Goal: Task Accomplishment & Management: Complete application form

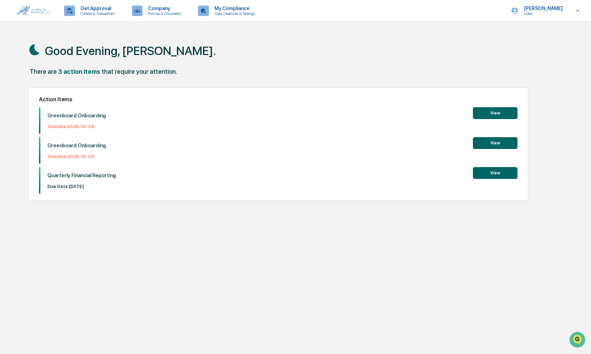
click at [484, 112] on button "View" at bounding box center [495, 113] width 45 height 12
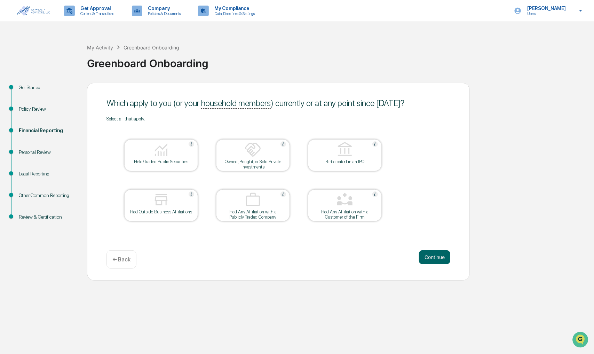
click at [187, 155] on div at bounding box center [161, 150] width 70 height 18
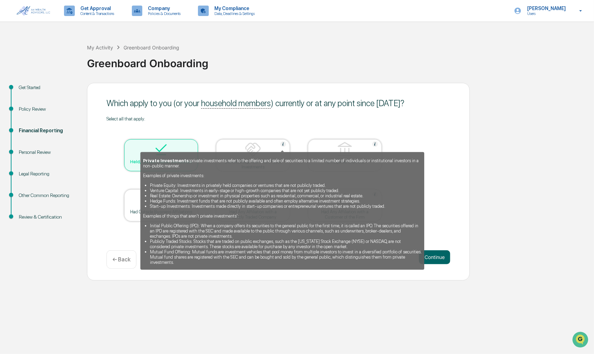
click at [281, 144] on img at bounding box center [283, 144] width 6 height 6
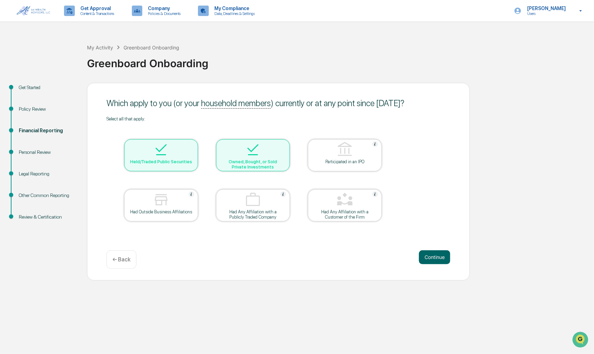
click at [281, 144] on div at bounding box center [253, 150] width 70 height 18
click at [276, 129] on table "Held/Traded Public Securities Owned, Bought, or Sold Private Investments Partic…" at bounding box center [252, 180] width 293 height 118
click at [259, 158] on img at bounding box center [253, 149] width 17 height 17
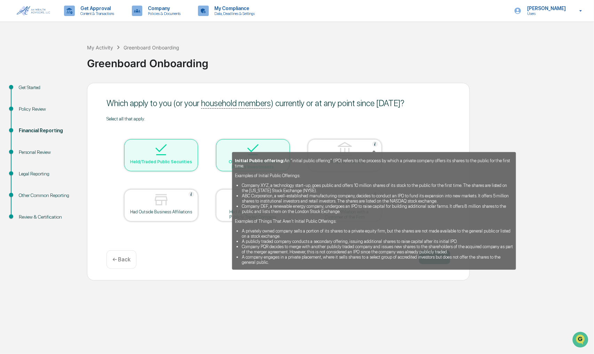
click at [375, 144] on img at bounding box center [375, 144] width 6 height 6
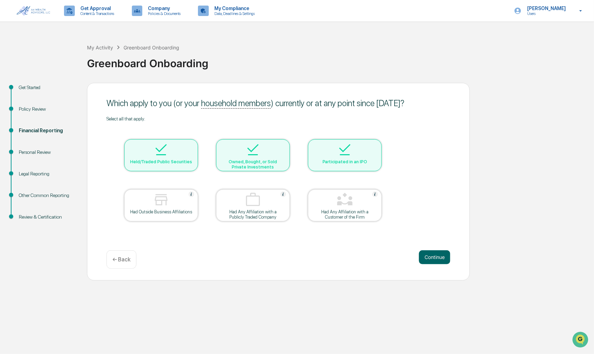
click at [375, 144] on div at bounding box center [345, 150] width 70 height 18
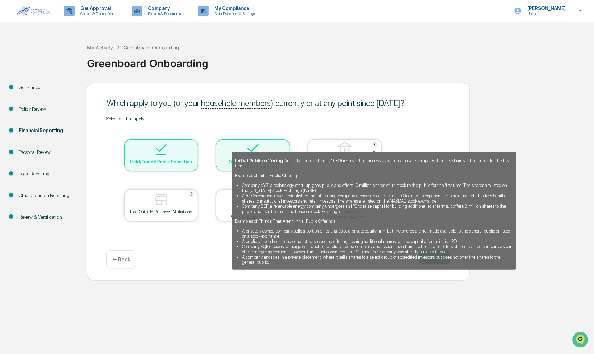
click at [375, 145] on img at bounding box center [375, 144] width 6 height 6
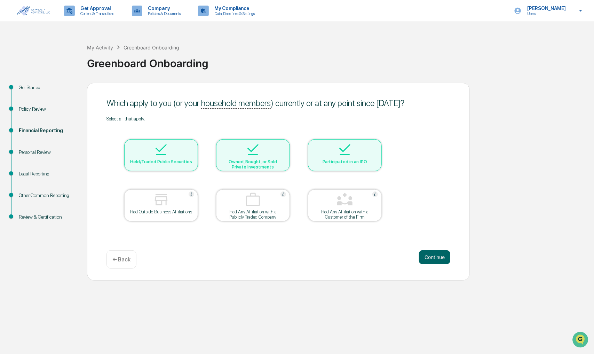
click at [375, 145] on div at bounding box center [345, 150] width 70 height 18
click at [419, 118] on div "Select all that apply." at bounding box center [278, 119] width 344 height 6
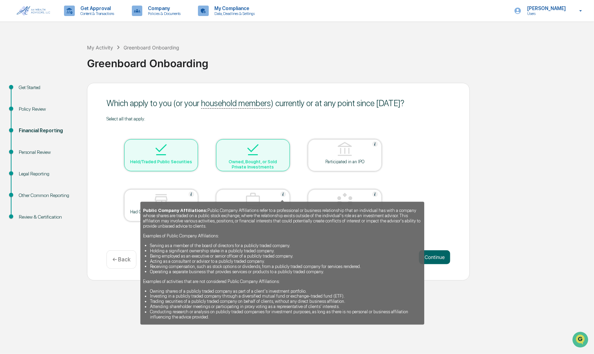
click at [283, 193] on img at bounding box center [283, 194] width 6 height 6
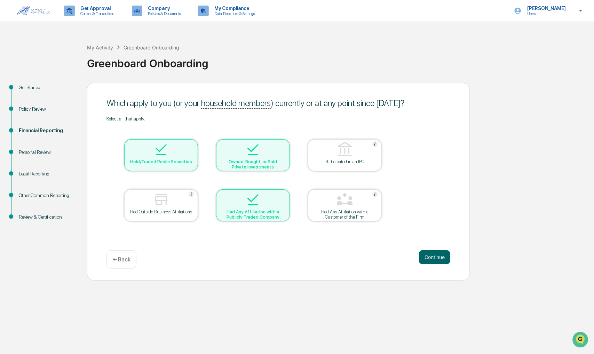
click at [282, 193] on div at bounding box center [253, 200] width 70 height 18
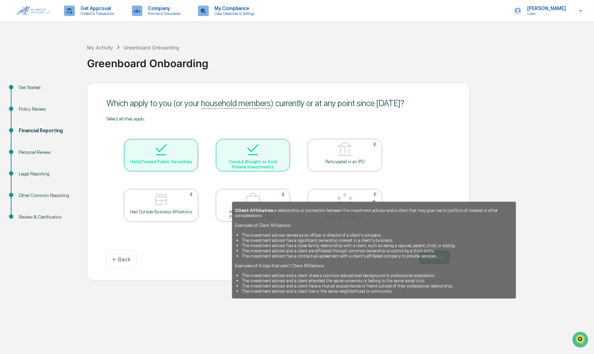
click at [374, 196] on img at bounding box center [375, 194] width 6 height 6
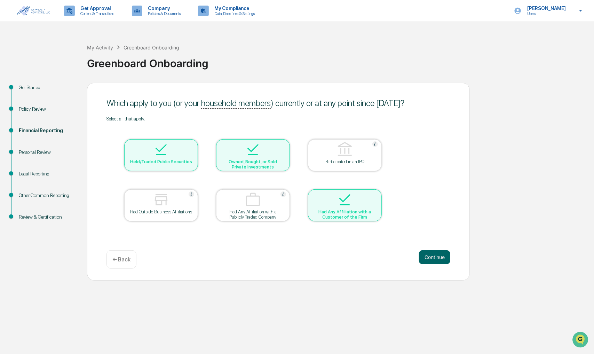
click at [374, 196] on div at bounding box center [345, 200] width 70 height 18
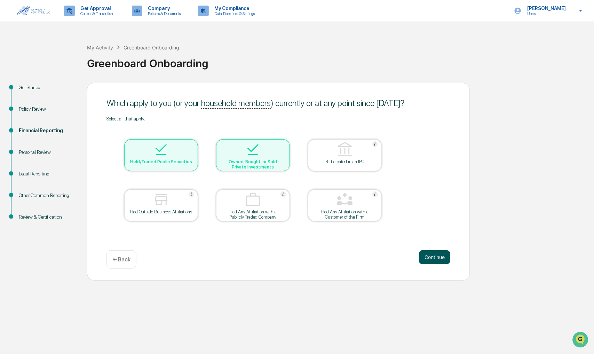
click at [435, 258] on button "Continue" at bounding box center [434, 257] width 31 height 14
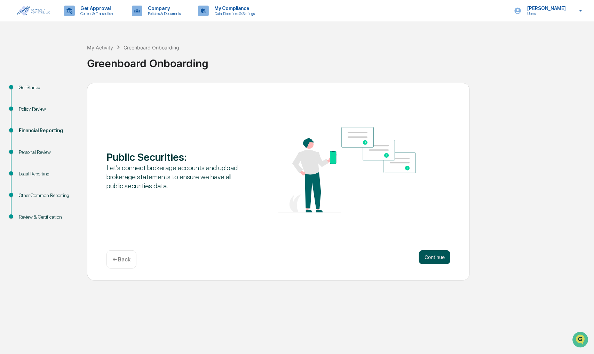
click at [439, 255] on button "Continue" at bounding box center [434, 257] width 31 height 14
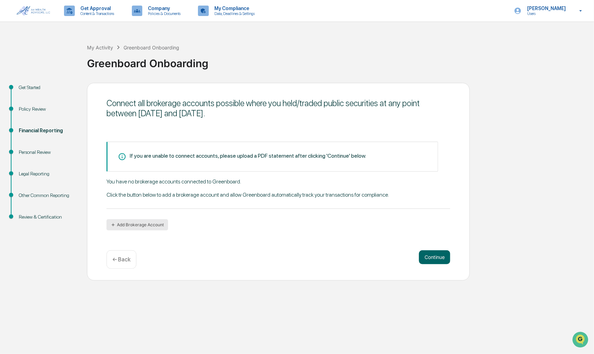
click at [140, 223] on button "Add Brokerage Account" at bounding box center [137, 224] width 62 height 11
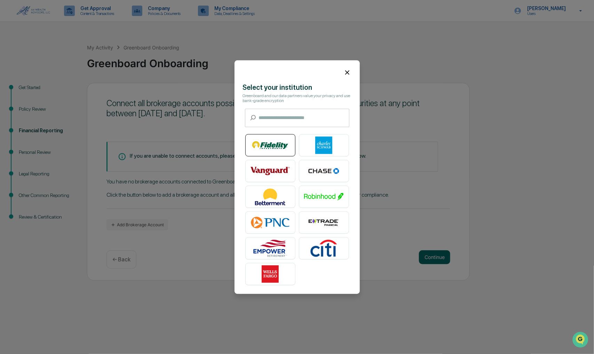
click at [270, 145] on img at bounding box center [271, 144] width 40 height 17
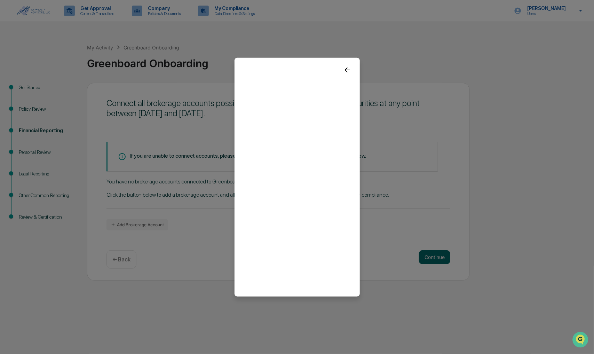
click at [345, 68] on icon at bounding box center [347, 69] width 5 height 5
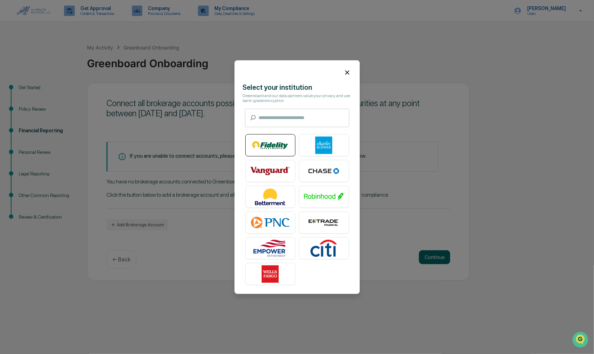
click at [269, 142] on img at bounding box center [271, 144] width 40 height 17
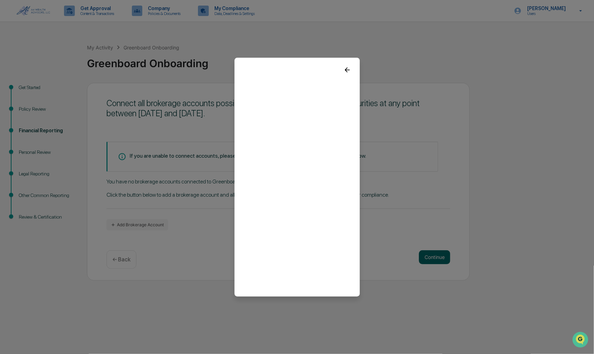
click at [345, 69] on icon at bounding box center [347, 70] width 8 height 8
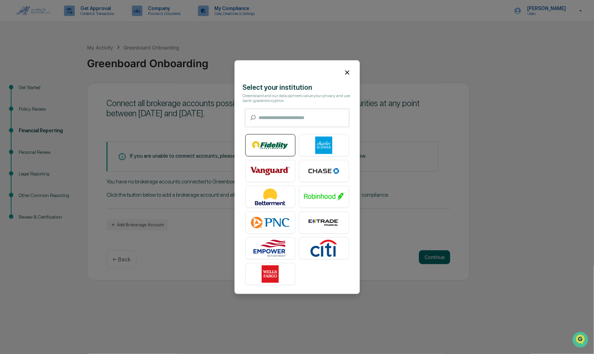
click at [272, 146] on img at bounding box center [271, 144] width 40 height 17
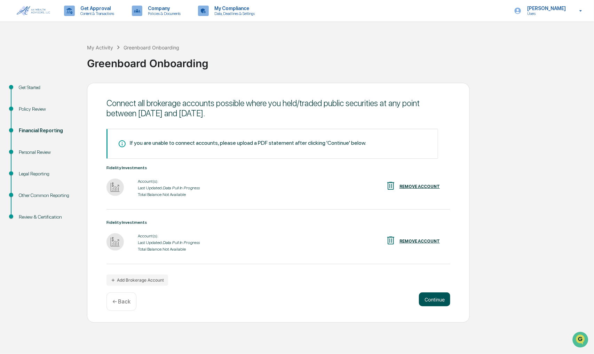
click at [441, 297] on button "Continue" at bounding box center [434, 299] width 31 height 14
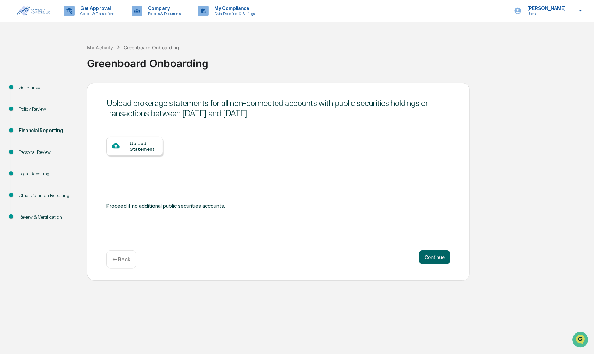
click at [129, 150] on div at bounding box center [121, 146] width 18 height 9
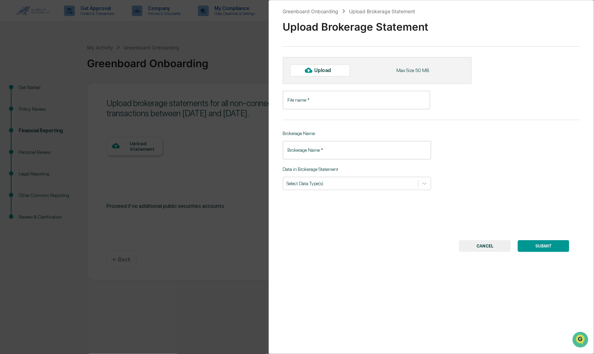
click at [319, 101] on input "File name   *" at bounding box center [356, 100] width 147 height 18
click at [473, 244] on button "CANCEL" at bounding box center [485, 246] width 52 height 12
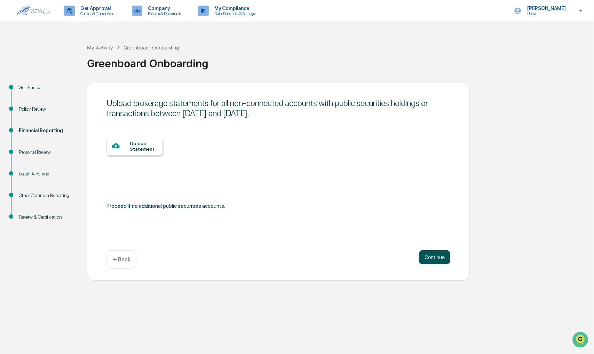
click at [445, 258] on button "Continue" at bounding box center [434, 257] width 31 height 14
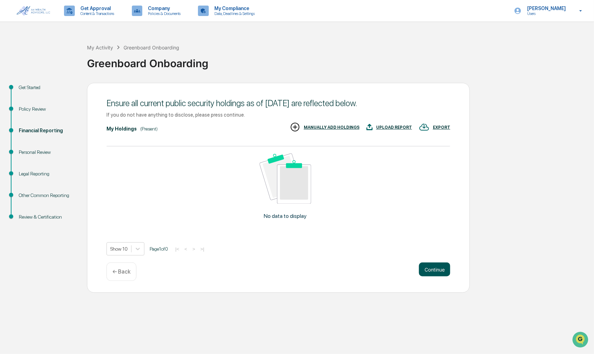
click at [438, 269] on button "Continue" at bounding box center [434, 269] width 31 height 14
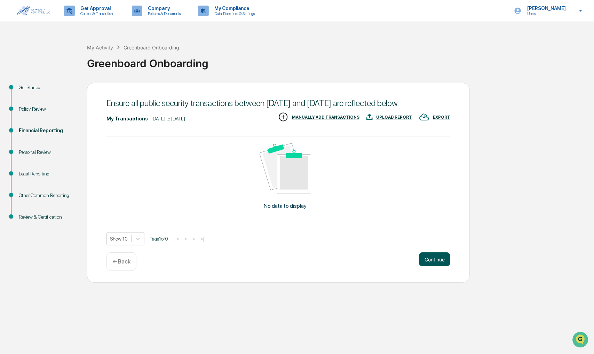
click at [435, 266] on button "Continue" at bounding box center [434, 259] width 31 height 14
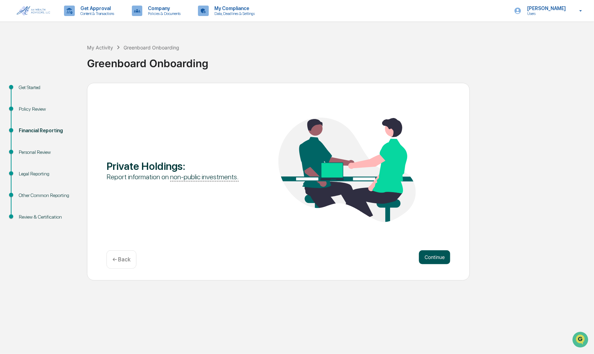
click at [432, 257] on button "Continue" at bounding box center [434, 257] width 31 height 14
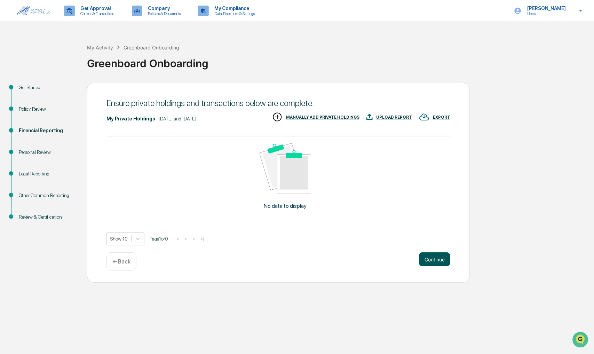
click at [424, 259] on button "Continue" at bounding box center [434, 259] width 31 height 14
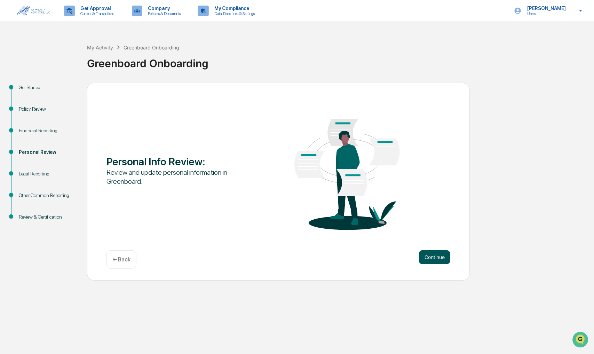
click at [433, 260] on button "Continue" at bounding box center [434, 257] width 31 height 14
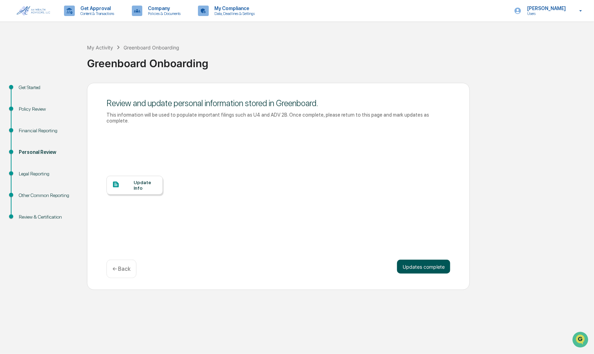
click at [426, 260] on button "Updates complete" at bounding box center [423, 267] width 53 height 14
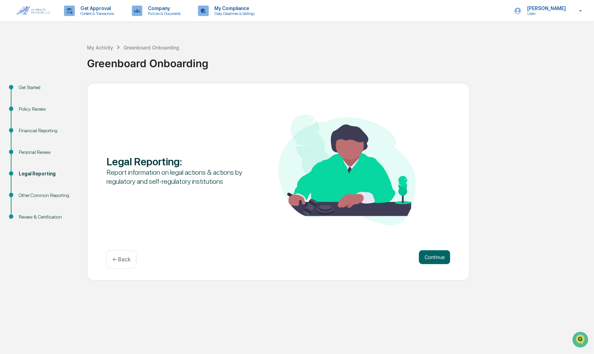
click at [426, 259] on button "Continue" at bounding box center [434, 257] width 31 height 14
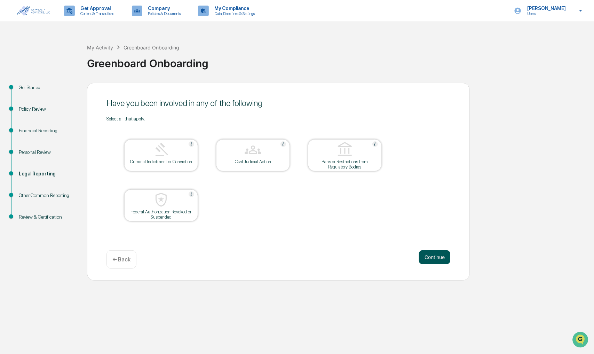
click at [435, 260] on button "Continue" at bounding box center [434, 257] width 31 height 14
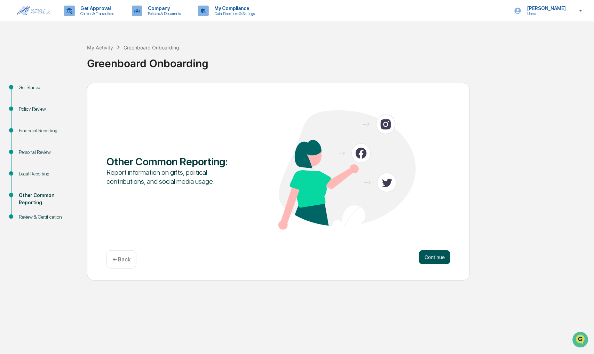
click at [428, 258] on button "Continue" at bounding box center [434, 257] width 31 height 14
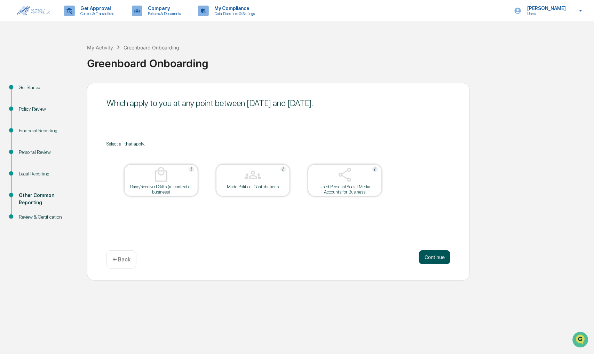
click at [429, 256] on button "Continue" at bounding box center [434, 257] width 31 height 14
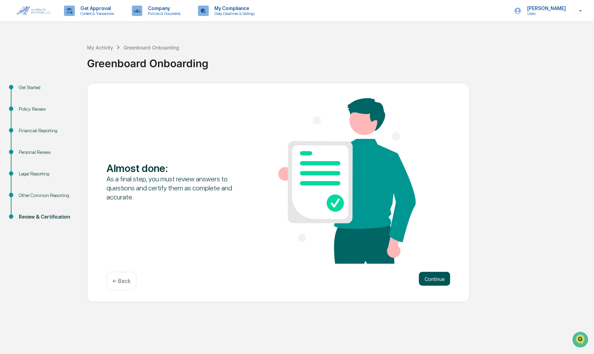
click at [438, 276] on button "Continue" at bounding box center [434, 279] width 31 height 14
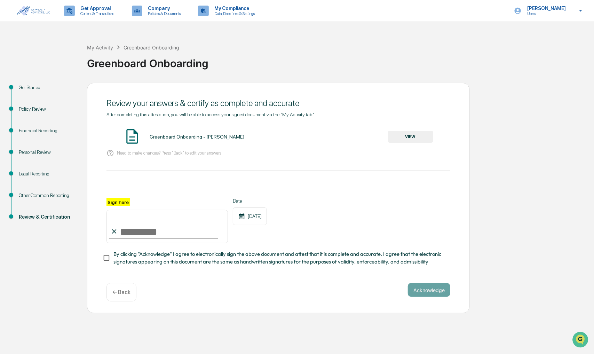
click at [159, 236] on input "Sign here" at bounding box center [166, 226] width 121 height 33
type input "**********"
click at [432, 293] on button "Acknowledge" at bounding box center [429, 290] width 42 height 14
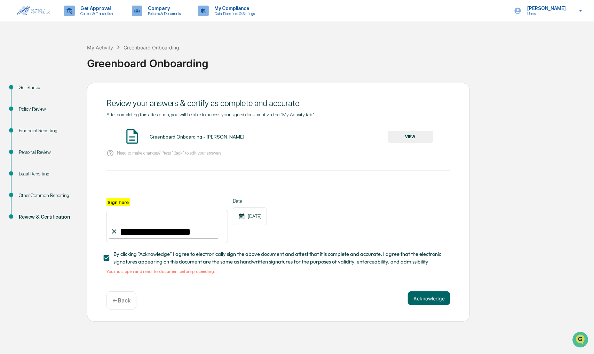
click at [397, 140] on button "VIEW" at bounding box center [410, 137] width 45 height 12
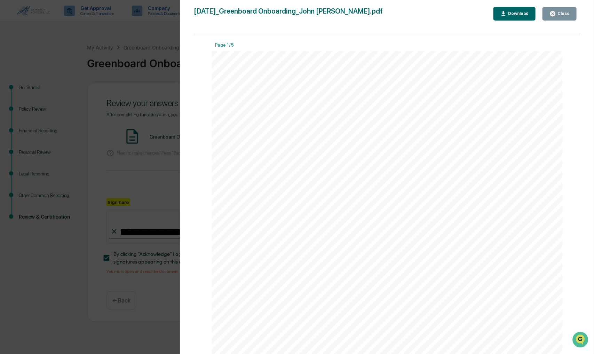
click at [562, 17] on button "Close" at bounding box center [560, 14] width 34 height 14
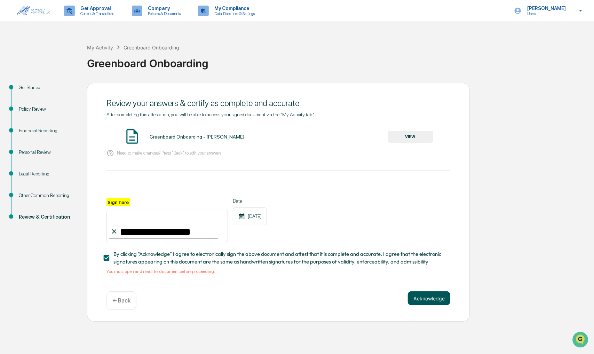
click at [432, 297] on button "Acknowledge" at bounding box center [429, 298] width 42 height 14
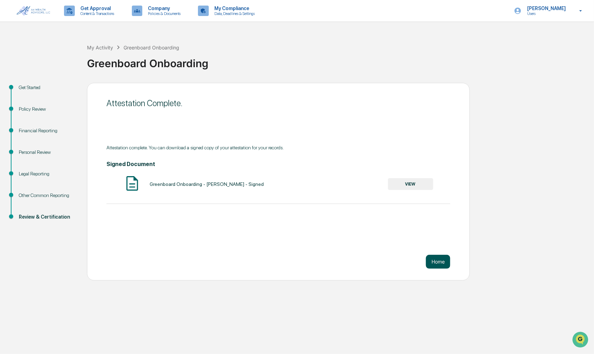
click at [437, 262] on button "Home" at bounding box center [438, 262] width 24 height 14
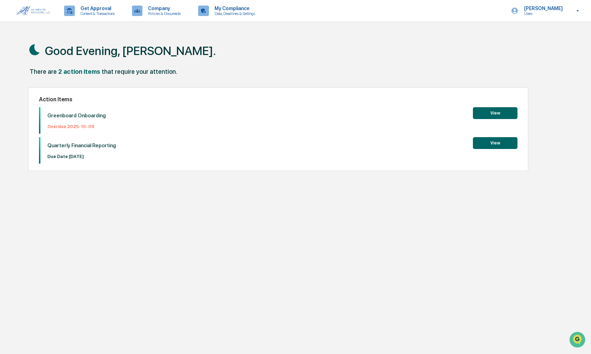
click at [496, 114] on button "View" at bounding box center [495, 113] width 45 height 12
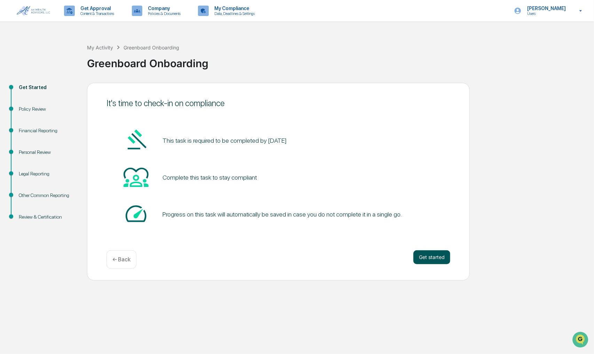
click at [429, 255] on button "Get started" at bounding box center [431, 257] width 37 height 14
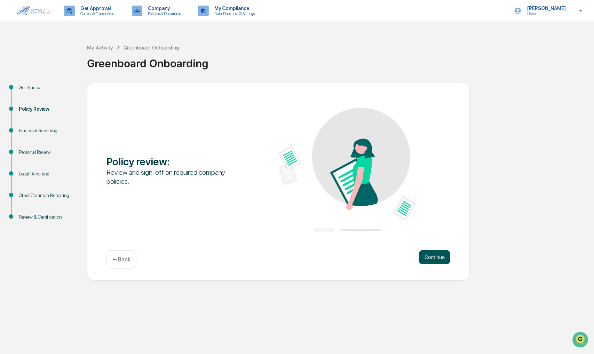
click at [435, 260] on button "Continue" at bounding box center [434, 257] width 31 height 14
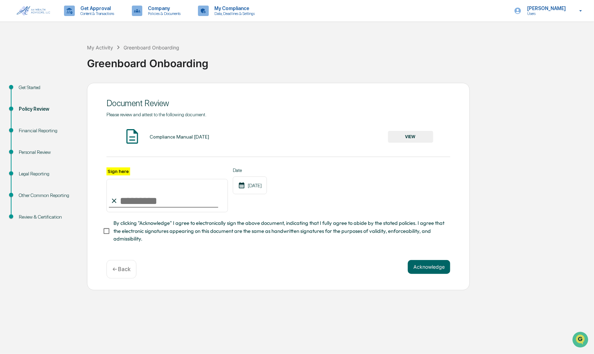
click at [158, 197] on input "Sign here" at bounding box center [166, 195] width 121 height 33
click at [406, 136] on button "VIEW" at bounding box center [410, 137] width 45 height 12
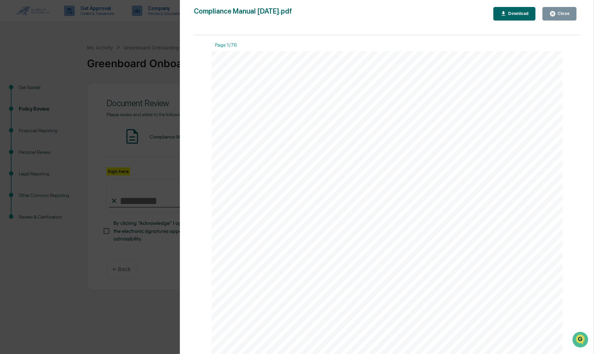
click at [564, 15] on div "Close" at bounding box center [563, 13] width 14 height 5
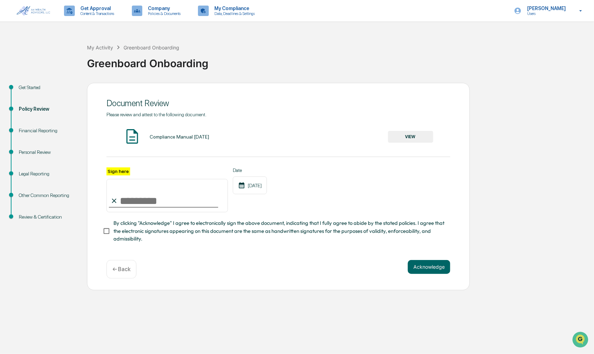
drag, startPoint x: 160, startPoint y: 203, endPoint x: 159, endPoint y: 211, distance: 8.0
click at [160, 203] on input "Sign here" at bounding box center [166, 195] width 121 height 33
type input "**********"
click at [443, 270] on button "Acknowledge" at bounding box center [429, 267] width 42 height 14
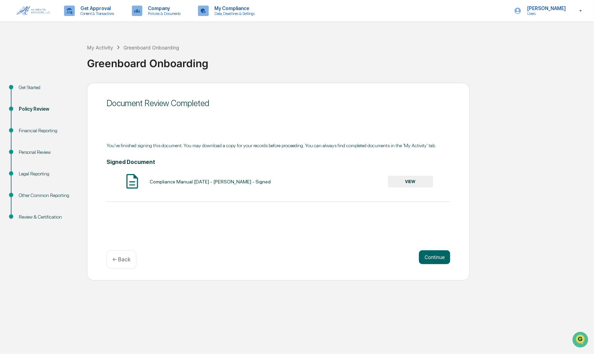
click at [420, 180] on button "VIEW" at bounding box center [410, 182] width 45 height 12
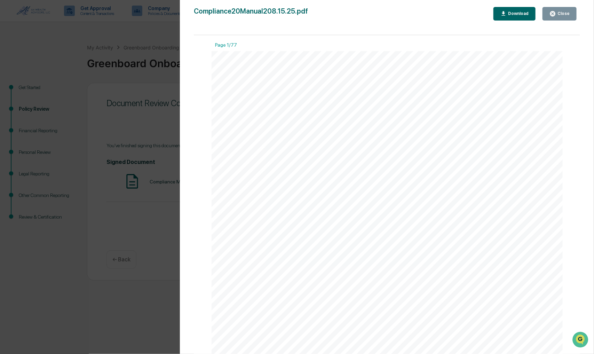
click at [563, 15] on div "Close" at bounding box center [563, 13] width 14 height 5
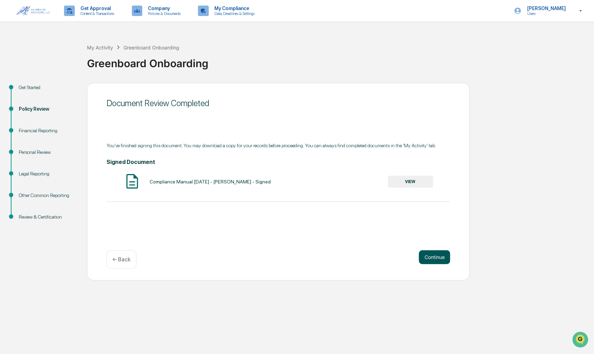
click at [435, 259] on button "Continue" at bounding box center [434, 257] width 31 height 14
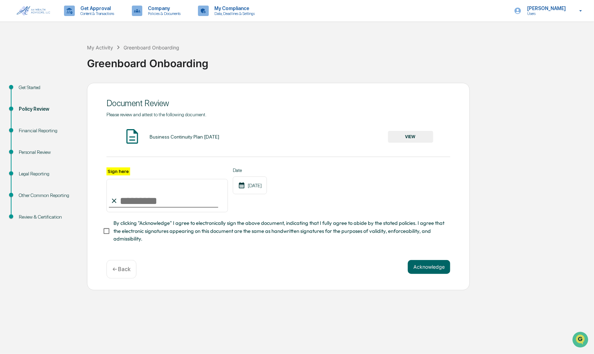
click at [416, 137] on button "VIEW" at bounding box center [410, 137] width 45 height 12
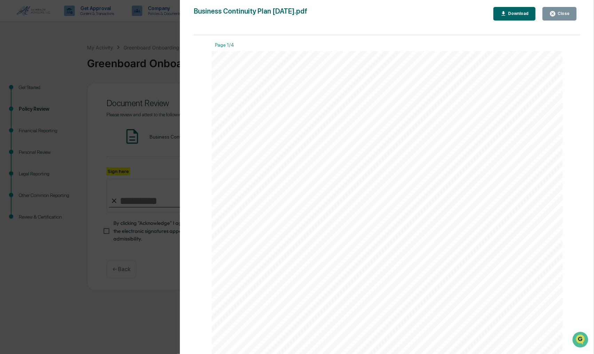
click at [569, 15] on div "Close" at bounding box center [563, 13] width 14 height 5
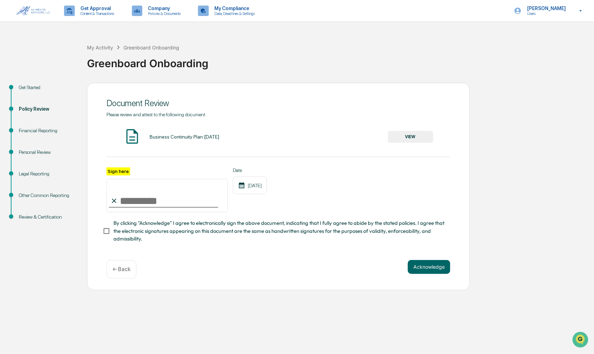
click at [145, 201] on input "Sign here" at bounding box center [166, 195] width 121 height 33
type input "**********"
click at [427, 268] on button "Acknowledge" at bounding box center [429, 267] width 42 height 14
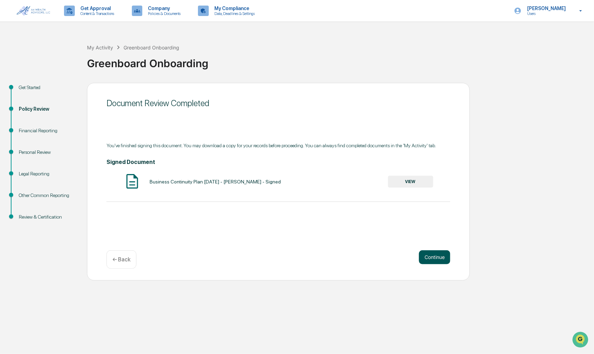
click at [437, 257] on button "Continue" at bounding box center [434, 257] width 31 height 14
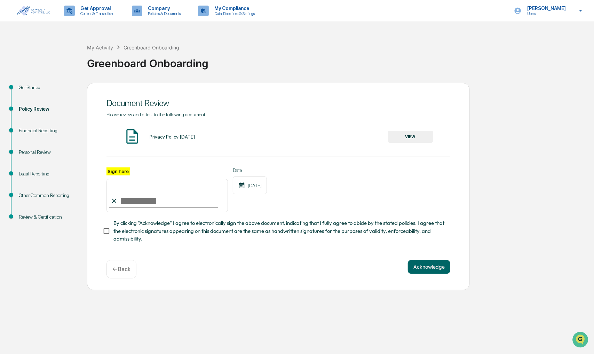
click at [415, 136] on button "VIEW" at bounding box center [410, 137] width 45 height 12
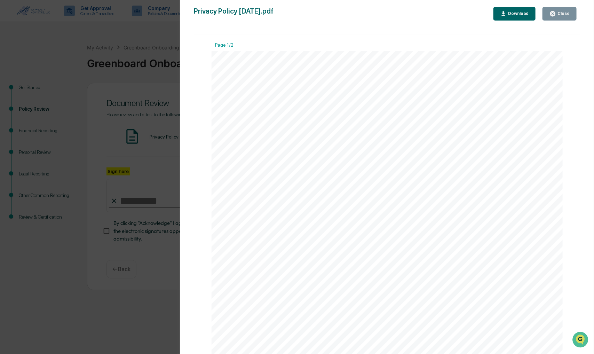
click at [557, 16] on div "Close" at bounding box center [563, 13] width 14 height 5
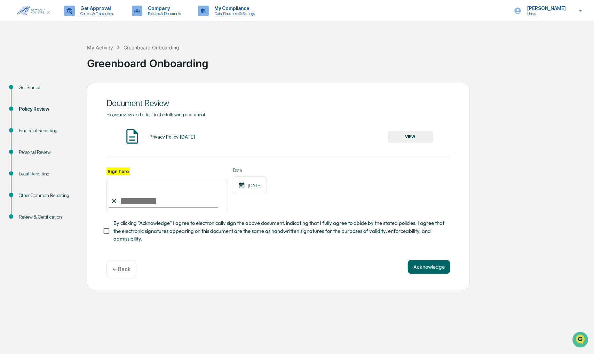
click at [145, 202] on input "Sign here" at bounding box center [166, 195] width 121 height 33
type input "**********"
click at [440, 270] on button "Acknowledge" at bounding box center [429, 267] width 42 height 14
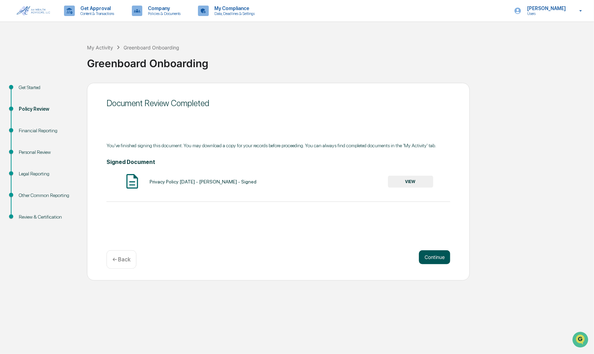
click at [439, 261] on button "Continue" at bounding box center [434, 257] width 31 height 14
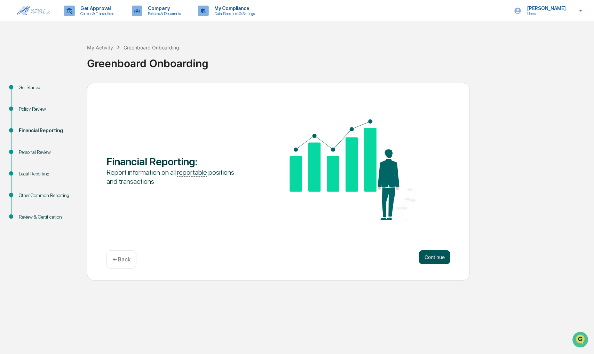
click at [436, 259] on button "Continue" at bounding box center [434, 257] width 31 height 14
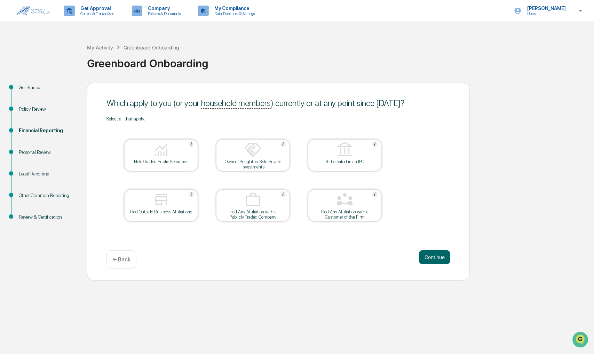
click at [180, 159] on div "Held/Traded Public Securities" at bounding box center [161, 161] width 63 height 5
click at [265, 165] on div "Owned, Bought, or Sold Private Investments" at bounding box center [253, 164] width 63 height 10
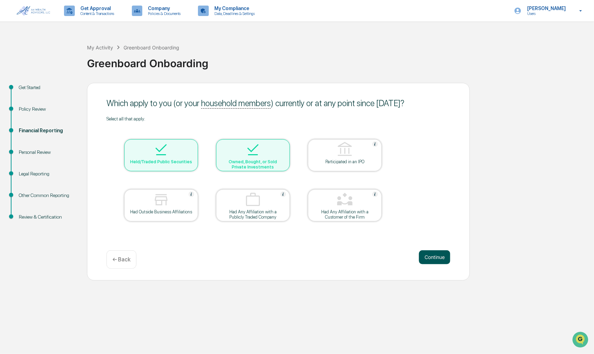
click at [439, 253] on button "Continue" at bounding box center [434, 257] width 31 height 14
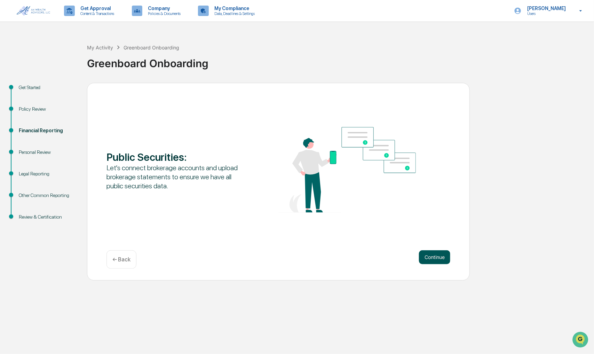
click at [429, 255] on button "Continue" at bounding box center [434, 257] width 31 height 14
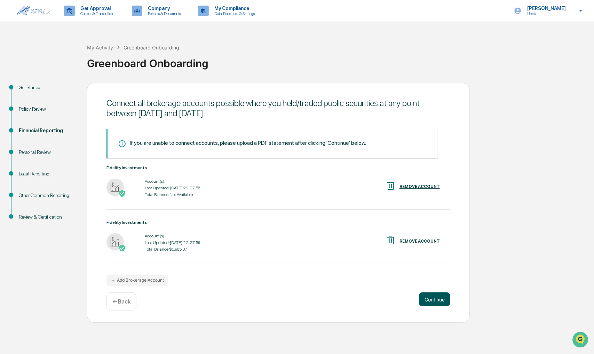
click at [441, 301] on button "Continue" at bounding box center [434, 299] width 31 height 14
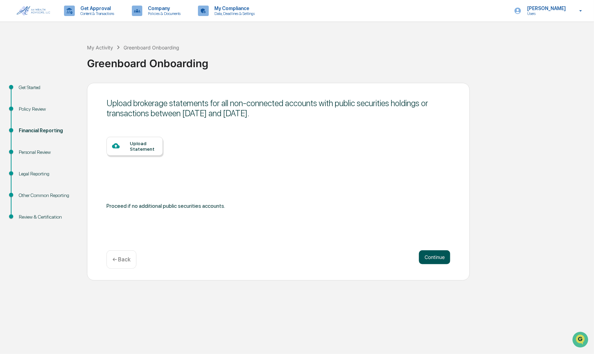
click at [425, 253] on button "Continue" at bounding box center [434, 257] width 31 height 14
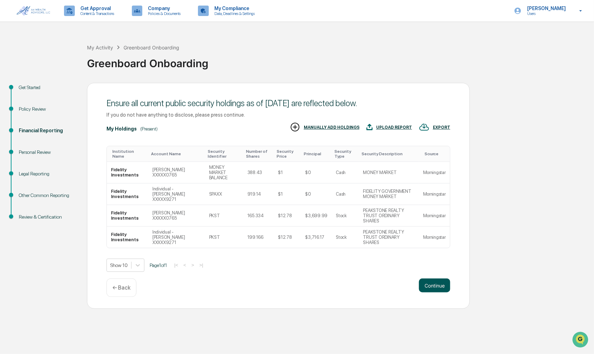
click at [434, 278] on button "Continue" at bounding box center [434, 285] width 31 height 14
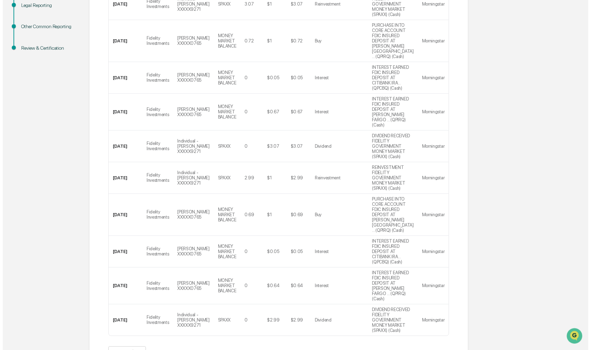
scroll to position [173, 0]
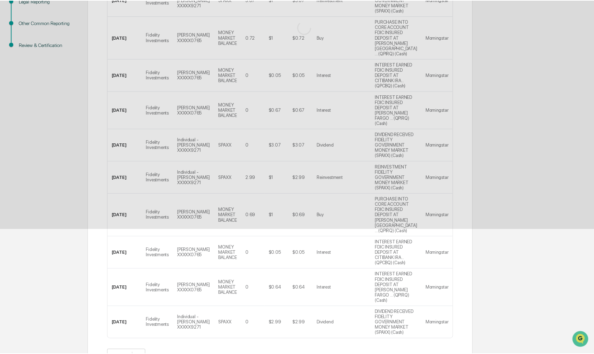
scroll to position [0, 0]
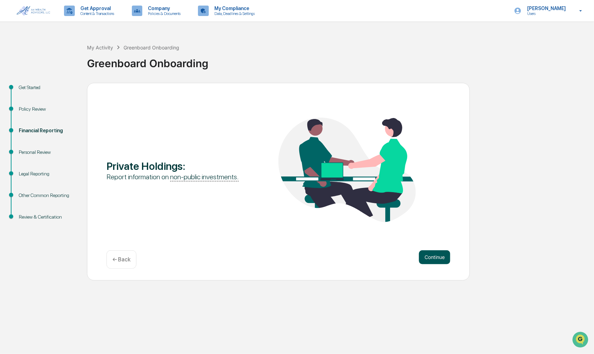
click at [436, 261] on button "Continue" at bounding box center [434, 257] width 31 height 14
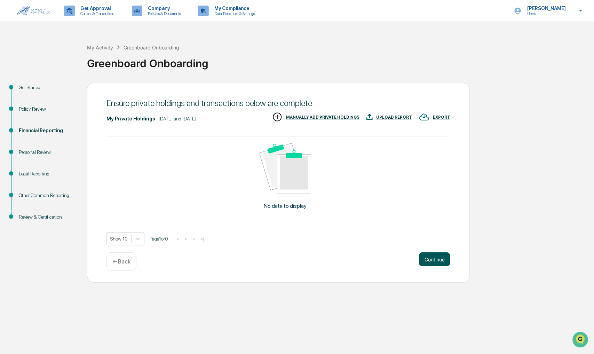
click at [430, 262] on button "Continue" at bounding box center [434, 259] width 31 height 14
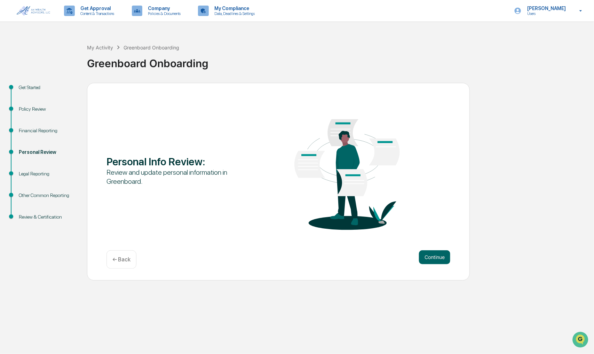
click at [430, 262] on button "Continue" at bounding box center [434, 257] width 31 height 14
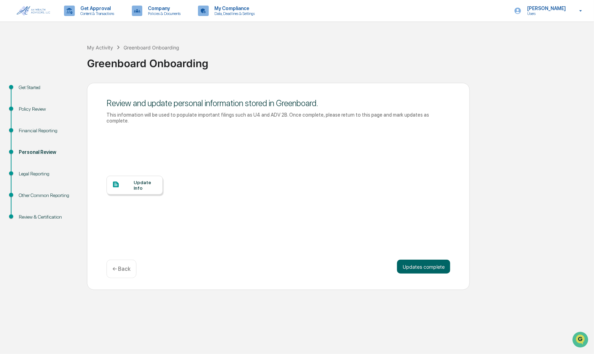
click at [430, 262] on button "Updates complete" at bounding box center [423, 267] width 53 height 14
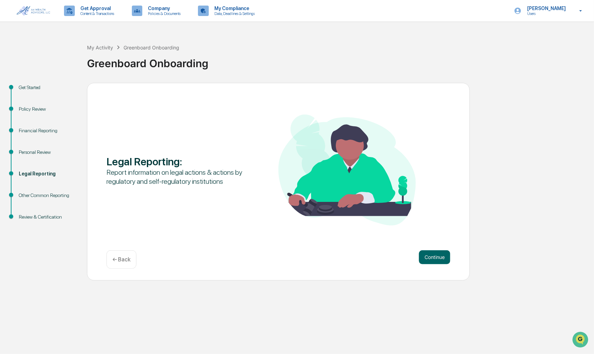
click at [430, 262] on button "Continue" at bounding box center [434, 257] width 31 height 14
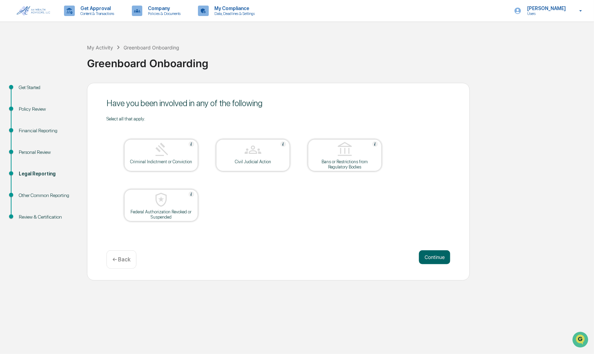
click at [430, 262] on button "Continue" at bounding box center [434, 257] width 31 height 14
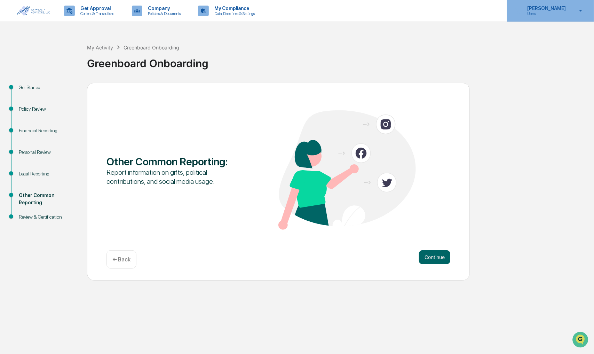
click at [585, 11] on icon at bounding box center [581, 11] width 12 height 7
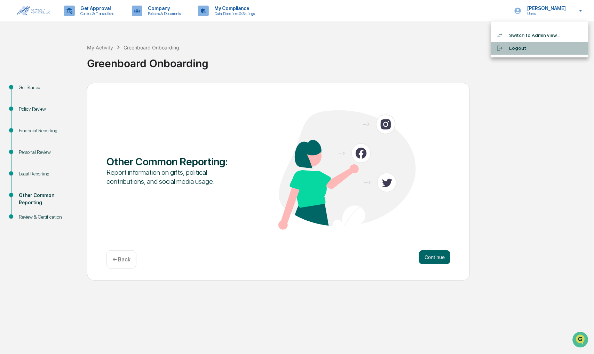
click at [523, 50] on li "Logout" at bounding box center [539, 48] width 97 height 13
